Goal: Complete application form: Complete application form

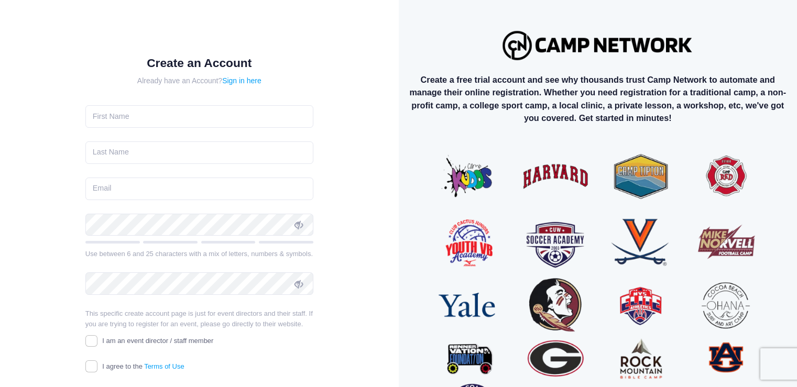
click at [300, 282] on icon at bounding box center [298, 284] width 8 height 8
click at [296, 280] on icon at bounding box center [298, 284] width 8 height 8
click at [296, 284] on icon at bounding box center [298, 284] width 8 height 8
click at [295, 278] on span at bounding box center [299, 284] width 18 height 18
click at [300, 284] on icon at bounding box center [298, 284] width 8 height 8
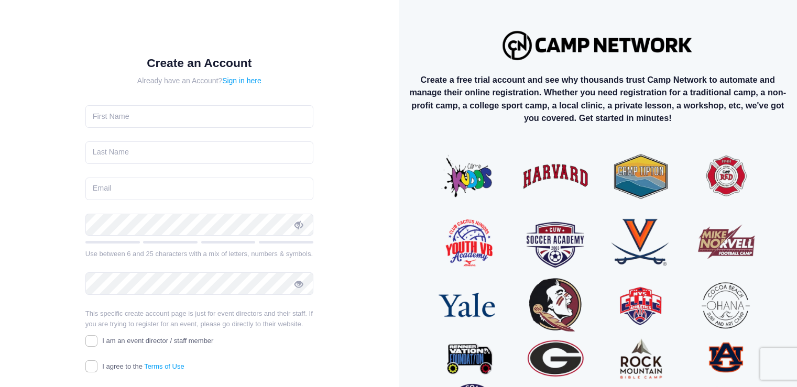
click at [301, 286] on icon at bounding box center [298, 284] width 8 height 8
click at [297, 286] on icon at bounding box center [298, 284] width 8 height 8
click at [296, 284] on icon at bounding box center [298, 284] width 8 height 8
click at [298, 283] on icon at bounding box center [298, 284] width 8 height 8
click at [295, 277] on span at bounding box center [299, 284] width 18 height 18
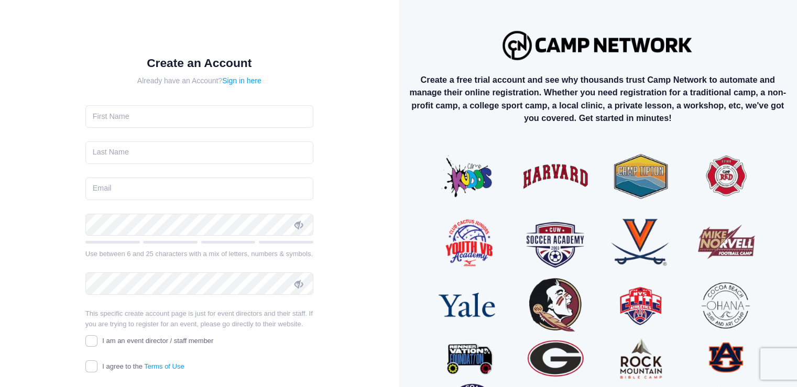
click at [295, 71] on form "Create an Account Already have an Account? Sign in here Use between 6 and 25 ch…" at bounding box center [199, 233] width 228 height 354
click at [297, 283] on icon at bounding box center [298, 284] width 8 height 8
click at [302, 283] on icon at bounding box center [298, 284] width 8 height 8
click at [300, 282] on icon at bounding box center [298, 284] width 8 height 8
click at [293, 281] on span at bounding box center [299, 284] width 18 height 18
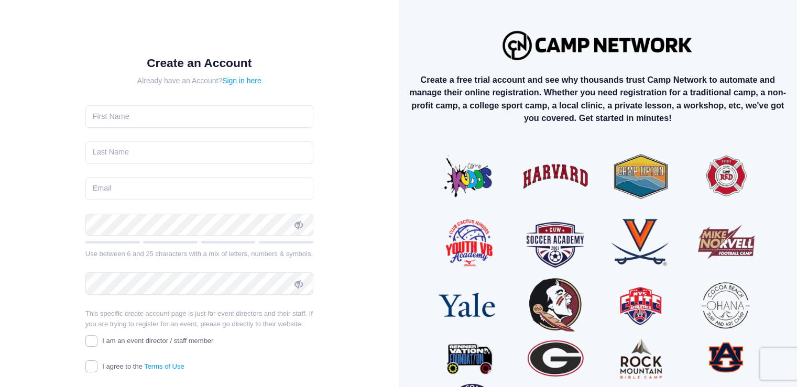
click at [295, 284] on icon at bounding box center [298, 284] width 8 height 8
click at [295, 287] on icon at bounding box center [298, 284] width 8 height 8
click at [300, 285] on icon at bounding box center [298, 284] width 8 height 8
click at [294, 281] on icon at bounding box center [298, 284] width 8 height 8
click at [295, 284] on icon at bounding box center [298, 284] width 8 height 8
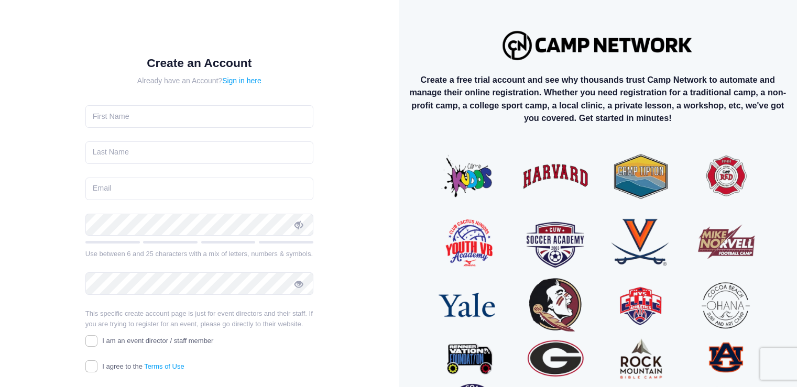
click at [298, 278] on span at bounding box center [299, 284] width 18 height 18
click at [299, 284] on icon at bounding box center [298, 284] width 8 height 8
click at [302, 283] on icon at bounding box center [298, 284] width 8 height 8
click at [297, 283] on icon at bounding box center [298, 284] width 8 height 8
click at [88, 92] on form "Create an Account Already have an Account? Sign in here Use between 6 and 25 ch…" at bounding box center [199, 233] width 228 height 354
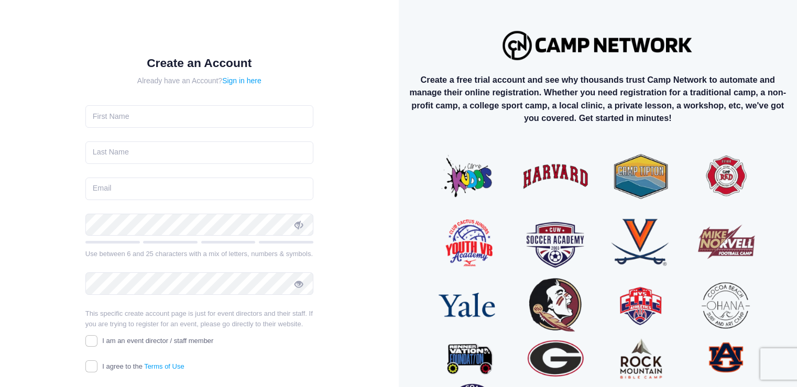
click at [303, 284] on icon at bounding box center [298, 284] width 8 height 8
click at [297, 281] on icon at bounding box center [298, 284] width 8 height 8
click at [293, 288] on span at bounding box center [299, 284] width 18 height 18
click at [296, 284] on icon at bounding box center [298, 284] width 8 height 8
click at [297, 288] on icon at bounding box center [298, 284] width 8 height 8
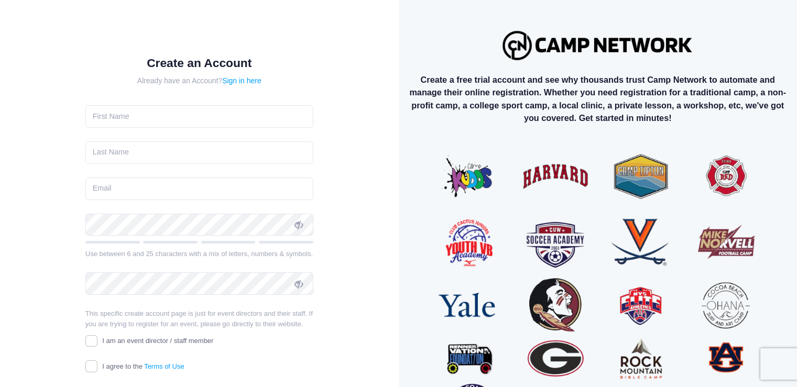
click at [300, 285] on icon at bounding box center [298, 284] width 8 height 8
click at [300, 286] on icon at bounding box center [298, 284] width 8 height 8
click at [295, 281] on icon at bounding box center [298, 284] width 8 height 8
click at [300, 282] on icon at bounding box center [298, 284] width 8 height 8
click at [299, 283] on icon at bounding box center [298, 284] width 8 height 8
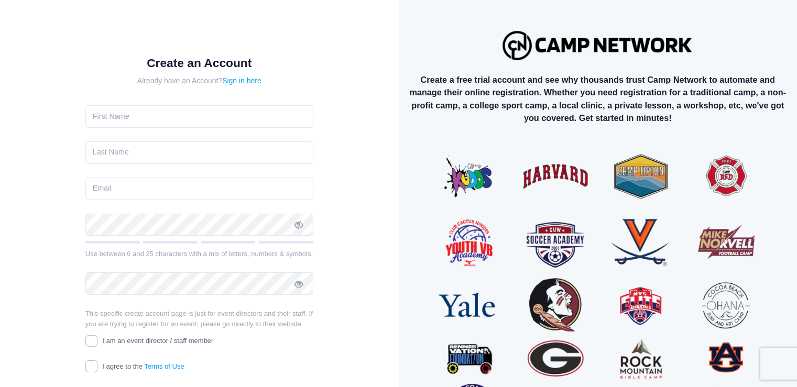
click at [294, 283] on icon at bounding box center [298, 284] width 8 height 8
click at [393, 127] on div "Create an Account Already have an Account? Sign in here" at bounding box center [199, 237] width 399 height 474
